Goal: Task Accomplishment & Management: Manage account settings

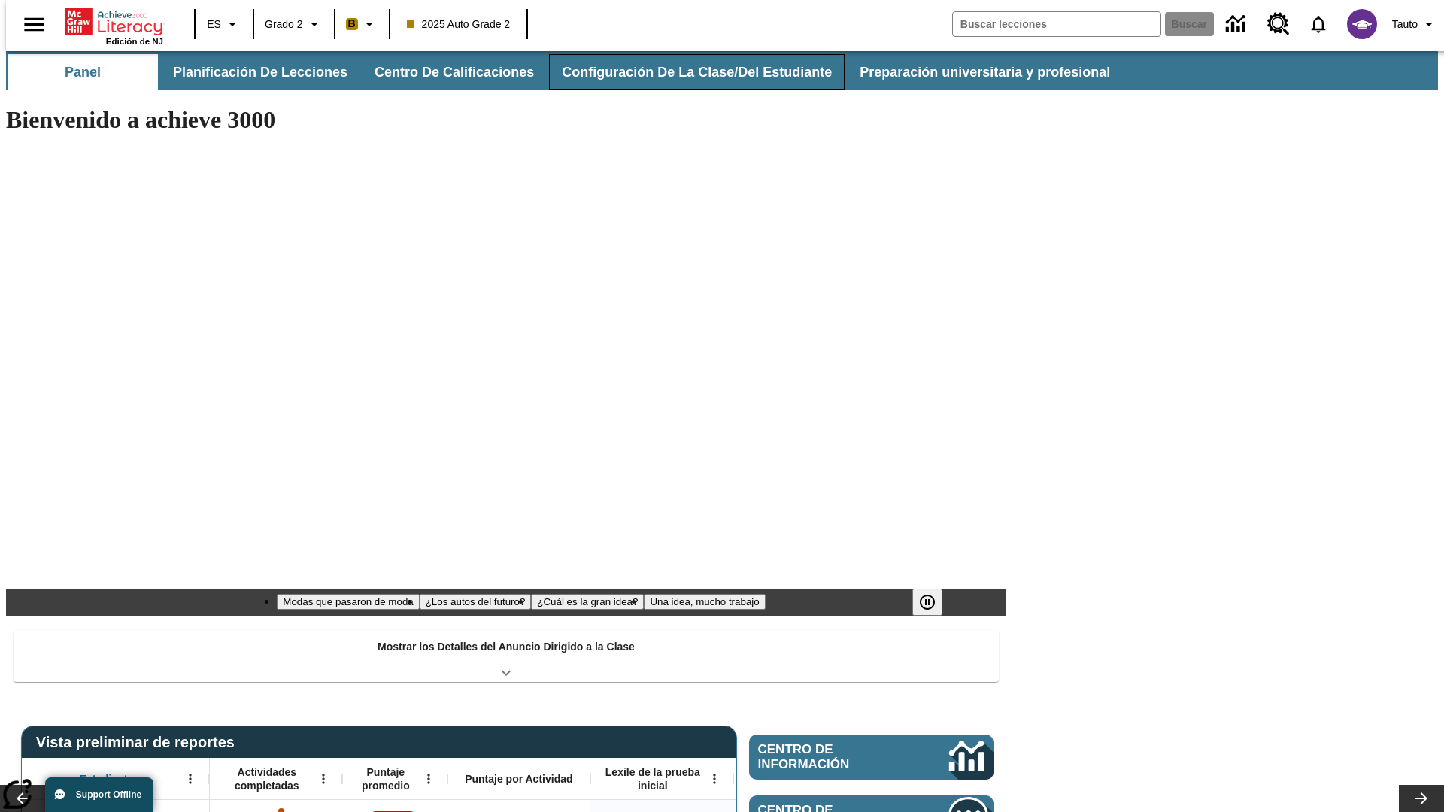
click at [681, 72] on button "Configuración de la clase/del estudiante" at bounding box center [697, 72] width 296 height 36
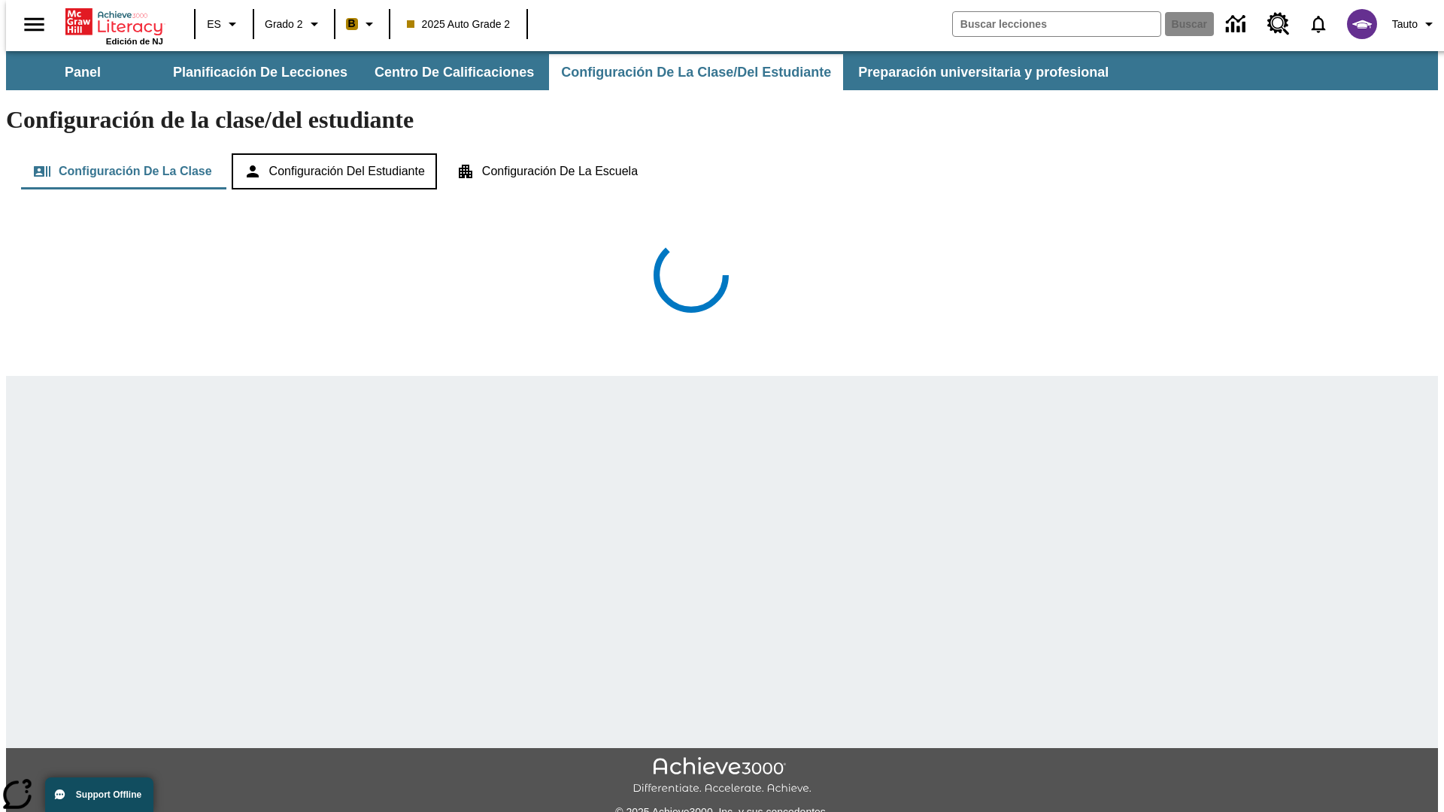
click at [335, 153] on button "Configuración del estudiante" at bounding box center [334, 171] width 205 height 36
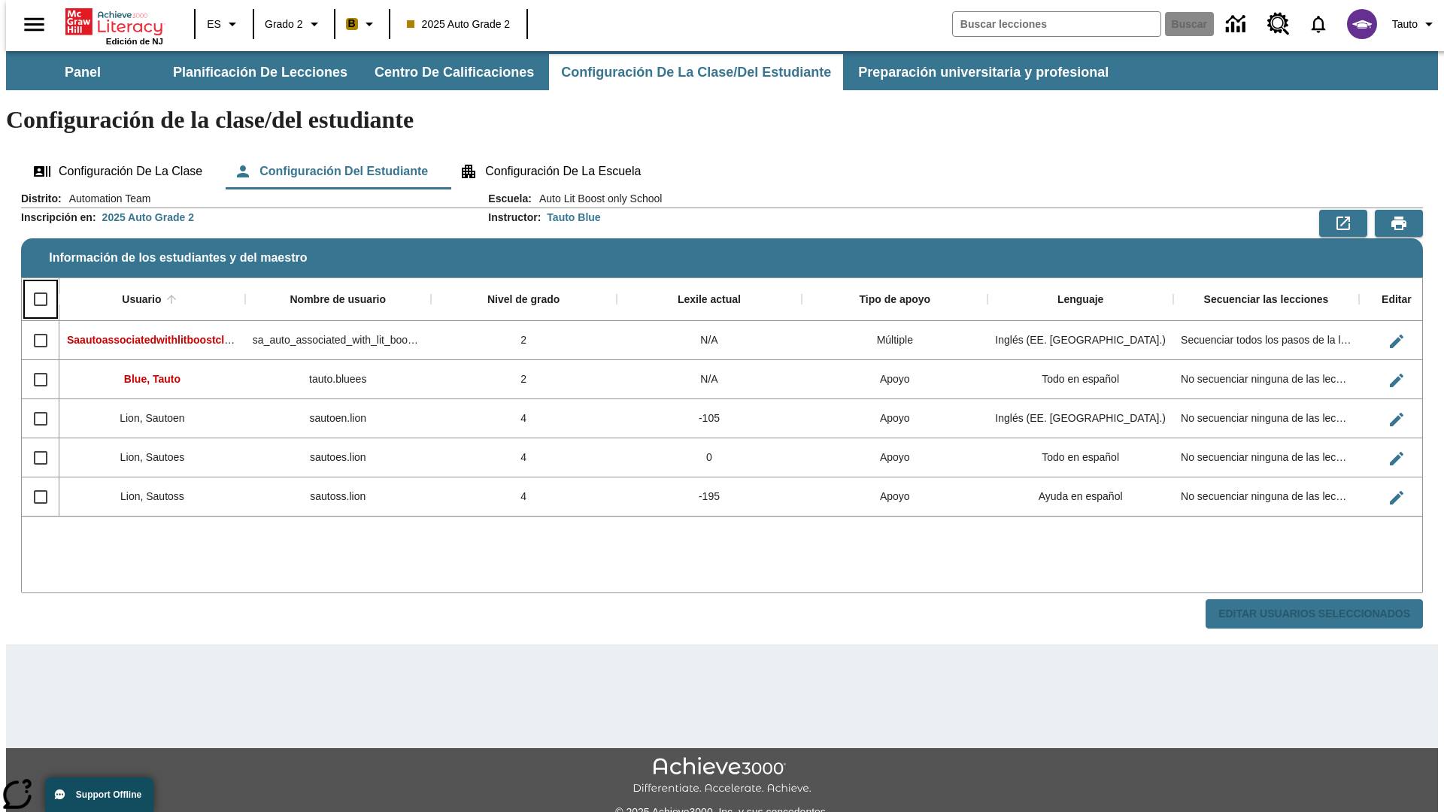
click at [34, 284] on input "Select all rows" at bounding box center [41, 300] width 32 height 32
checkbox input "true"
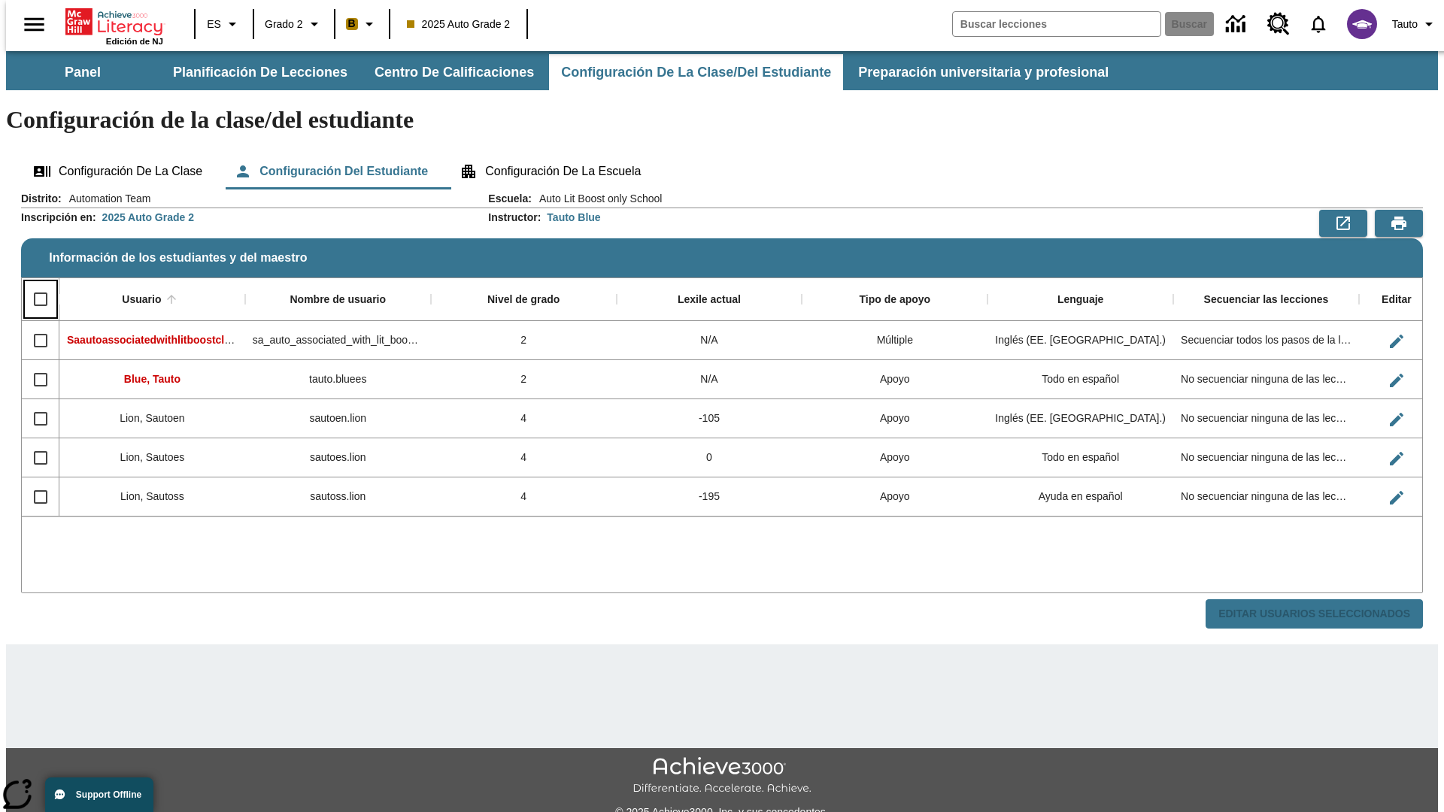
checkbox input "true"
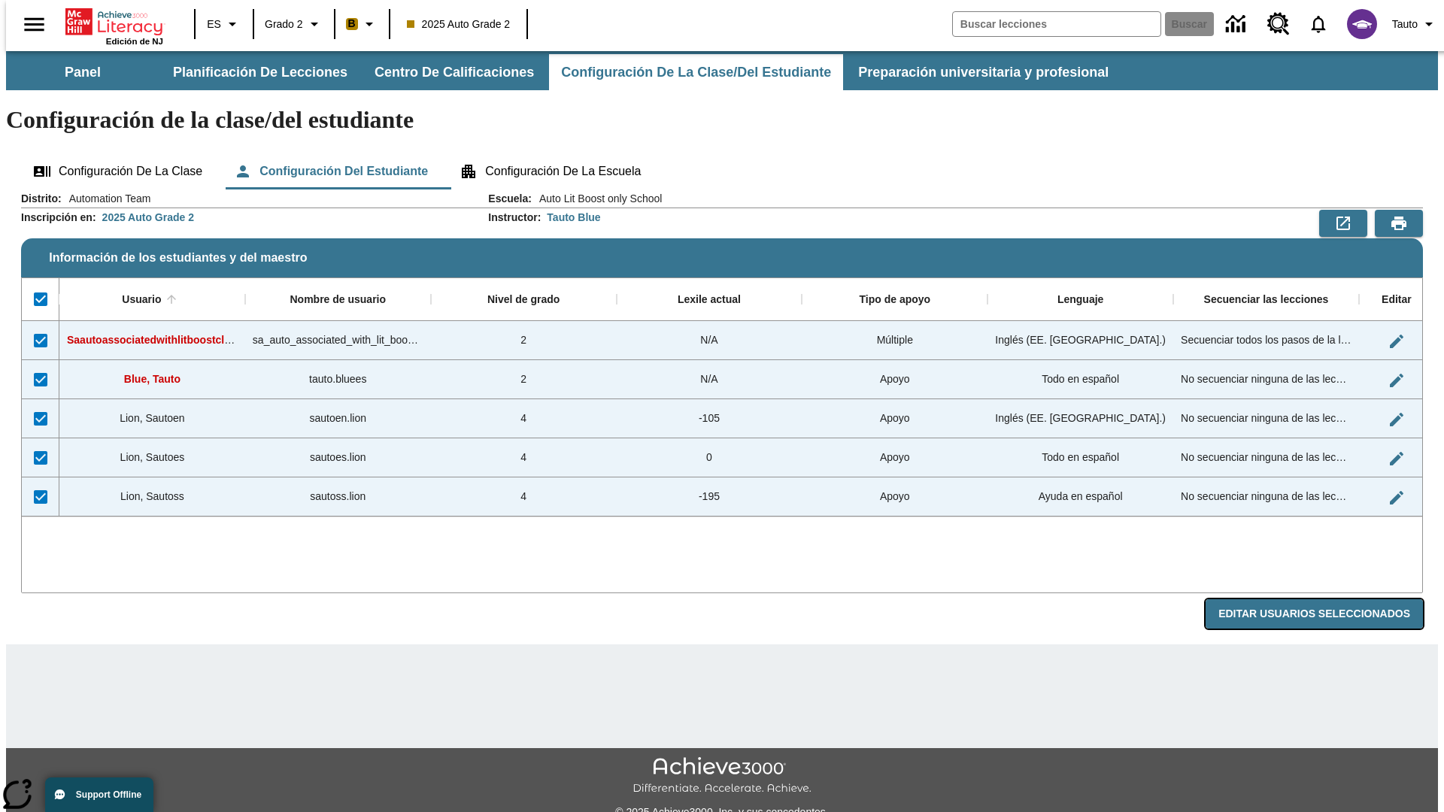
click at [1326, 599] on button "Editar Usuarios Seleccionados" at bounding box center [1314, 613] width 217 height 29
